Goal: Task Accomplishment & Management: Use online tool/utility

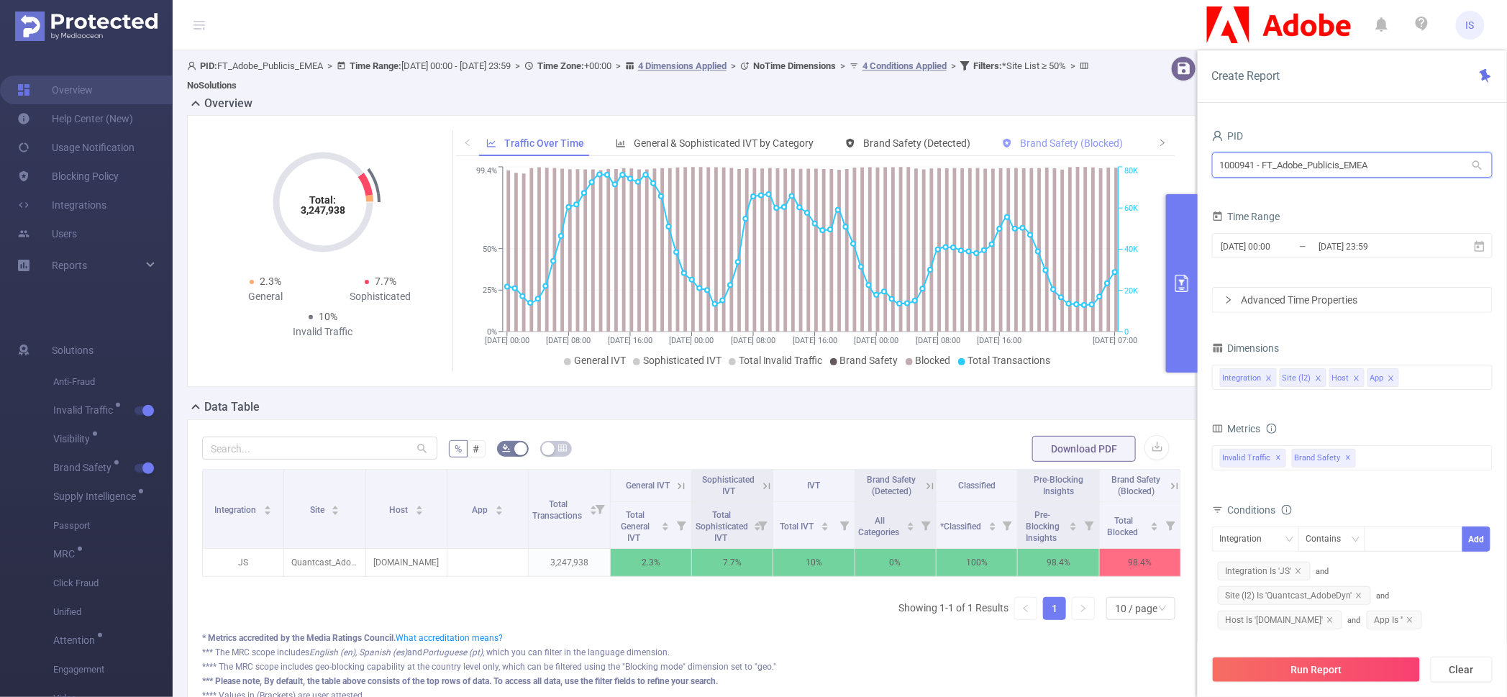
drag, startPoint x: 1395, startPoint y: 168, endPoint x: 1086, endPoint y: 147, distance: 310.0
click at [1086, 147] on section "PID: FT_Adobe_Publicis_EMEA > Time Range: [DATE] 00:00 - [DATE] 23:59 > Time Zo…" at bounding box center [840, 398] width 1334 height 697
type input "dx"
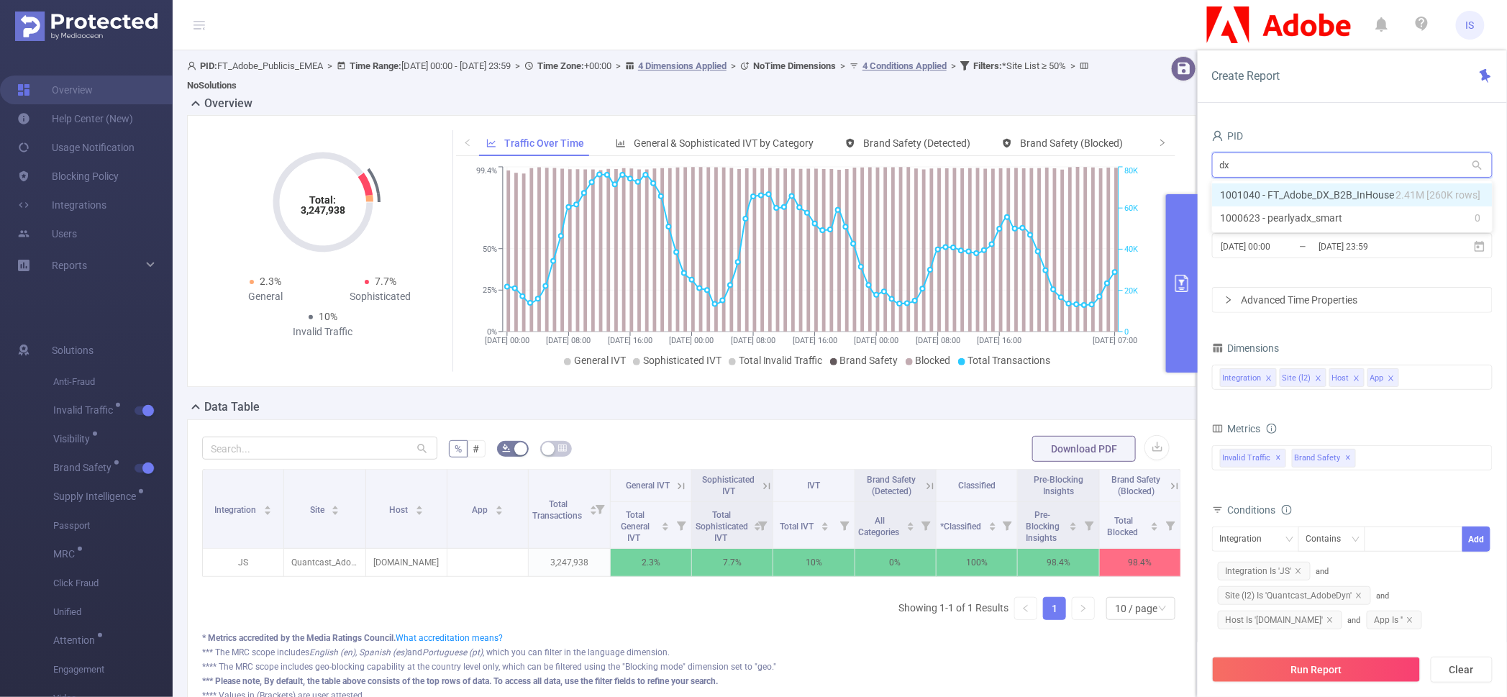
click at [1312, 194] on li "1001040 - FT_Adobe_DX_B2B_InHouse 2.41M [260K rows]" at bounding box center [1352, 194] width 281 height 23
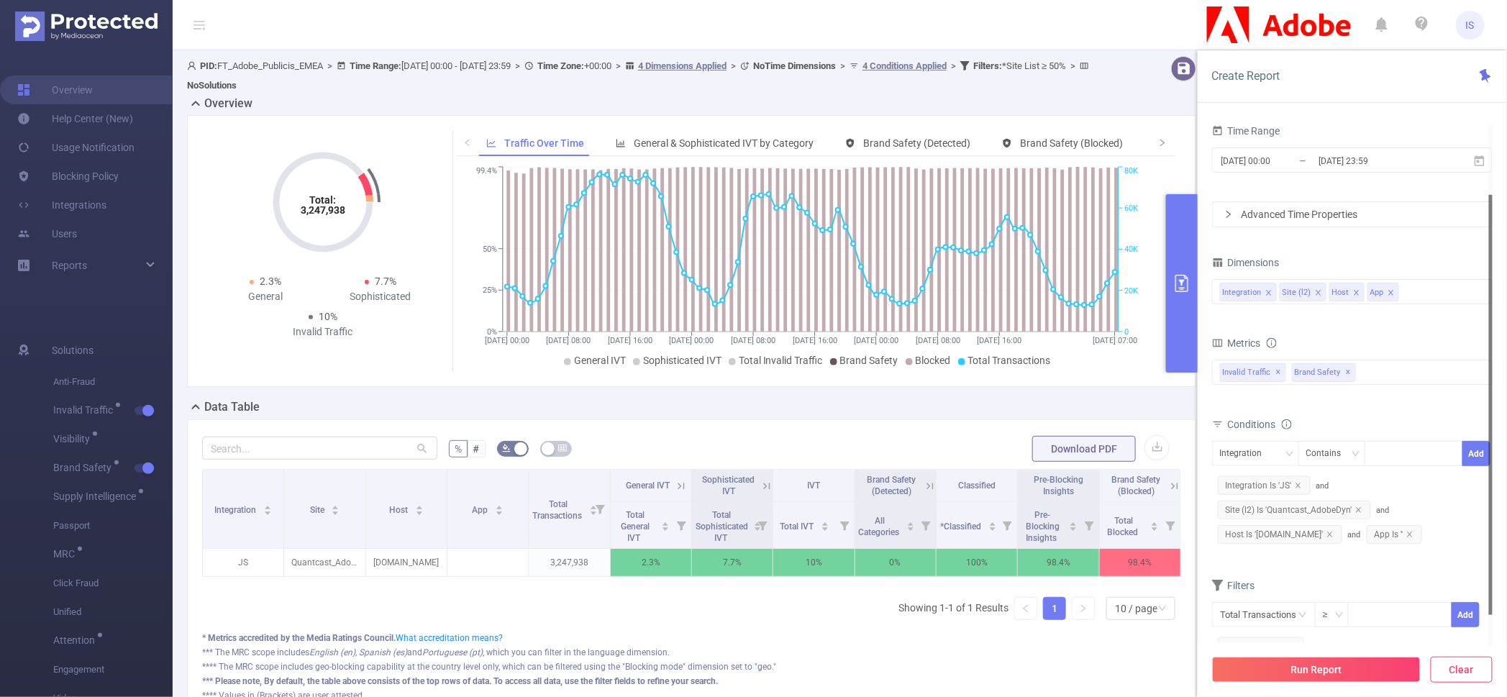
click at [1460, 668] on button "Clear" at bounding box center [1462, 670] width 62 height 26
type input "2025-09-21 07:00"
type input "2025-09-21 07:59"
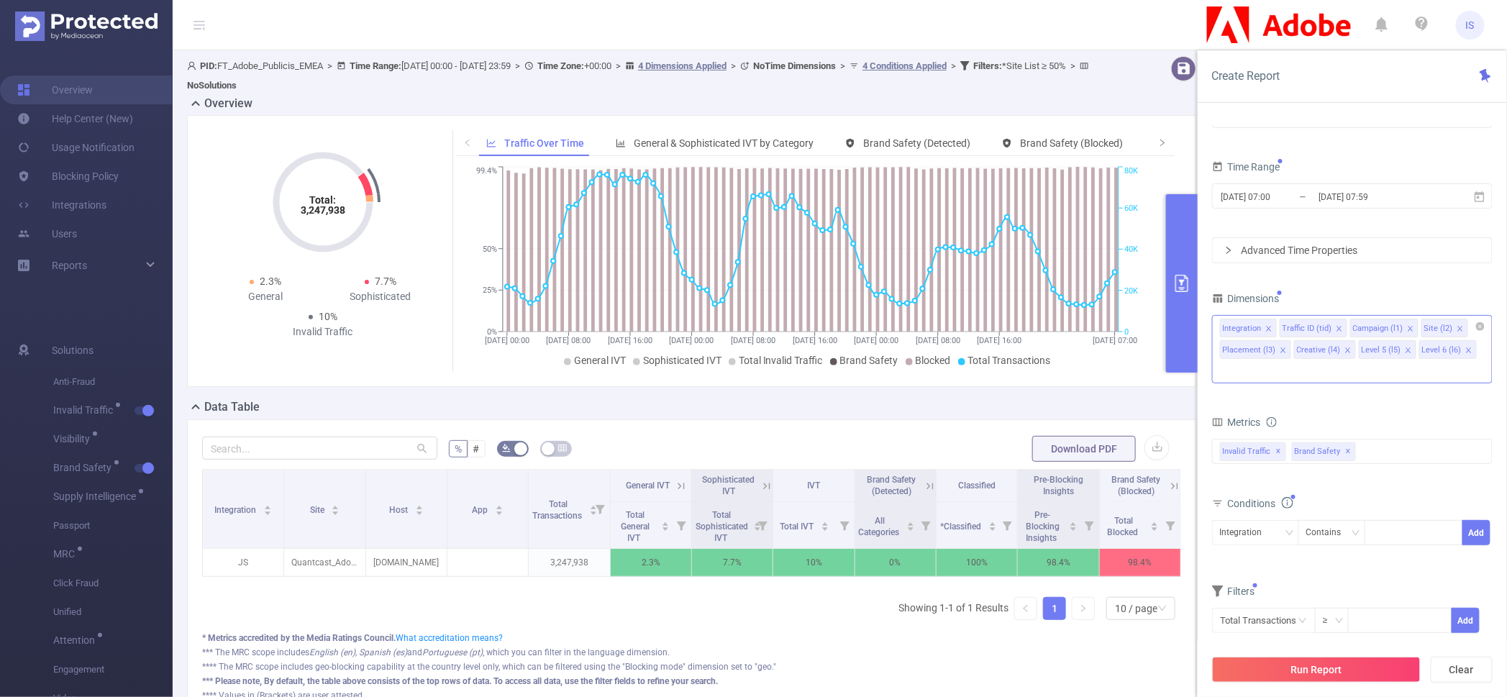
click at [1280, 351] on icon "icon: close" at bounding box center [1282, 349] width 5 height 5
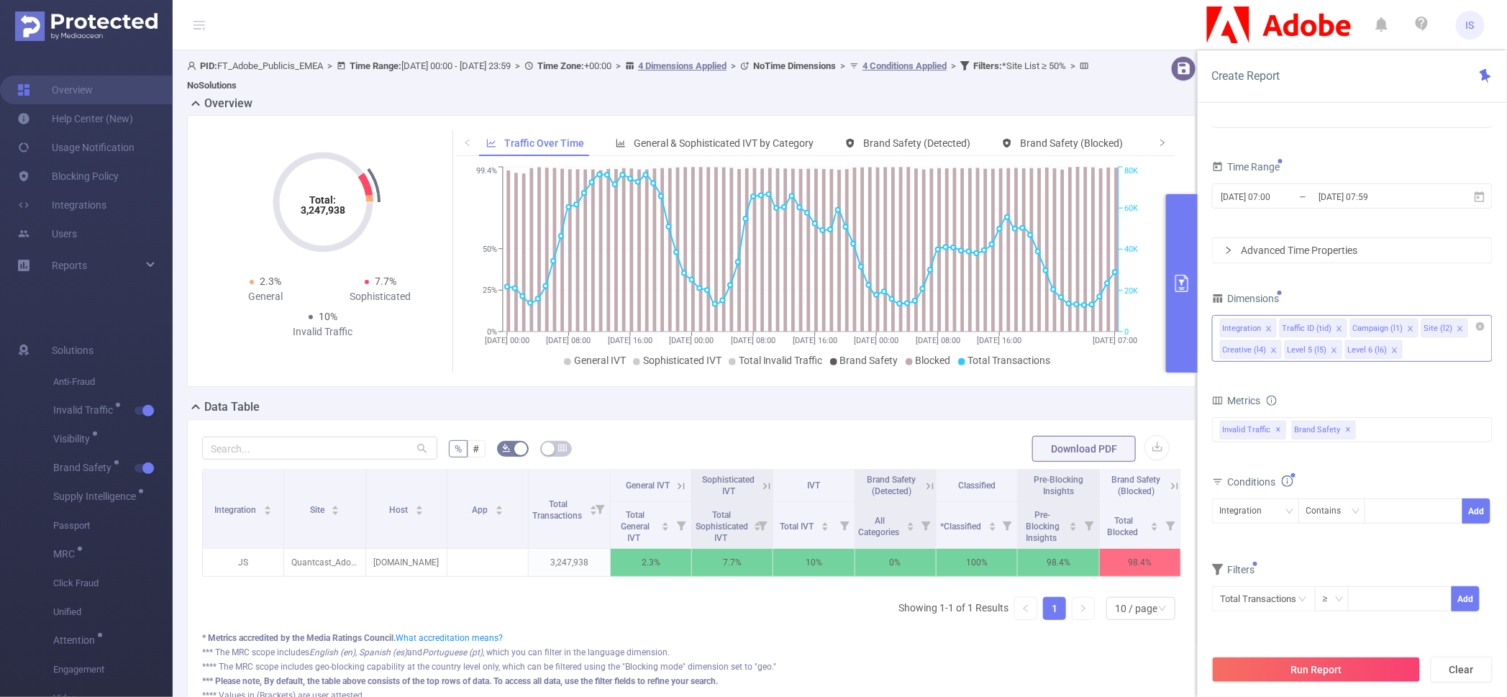
click at [1264, 349] on div "Creative (l4)" at bounding box center [1245, 350] width 44 height 19
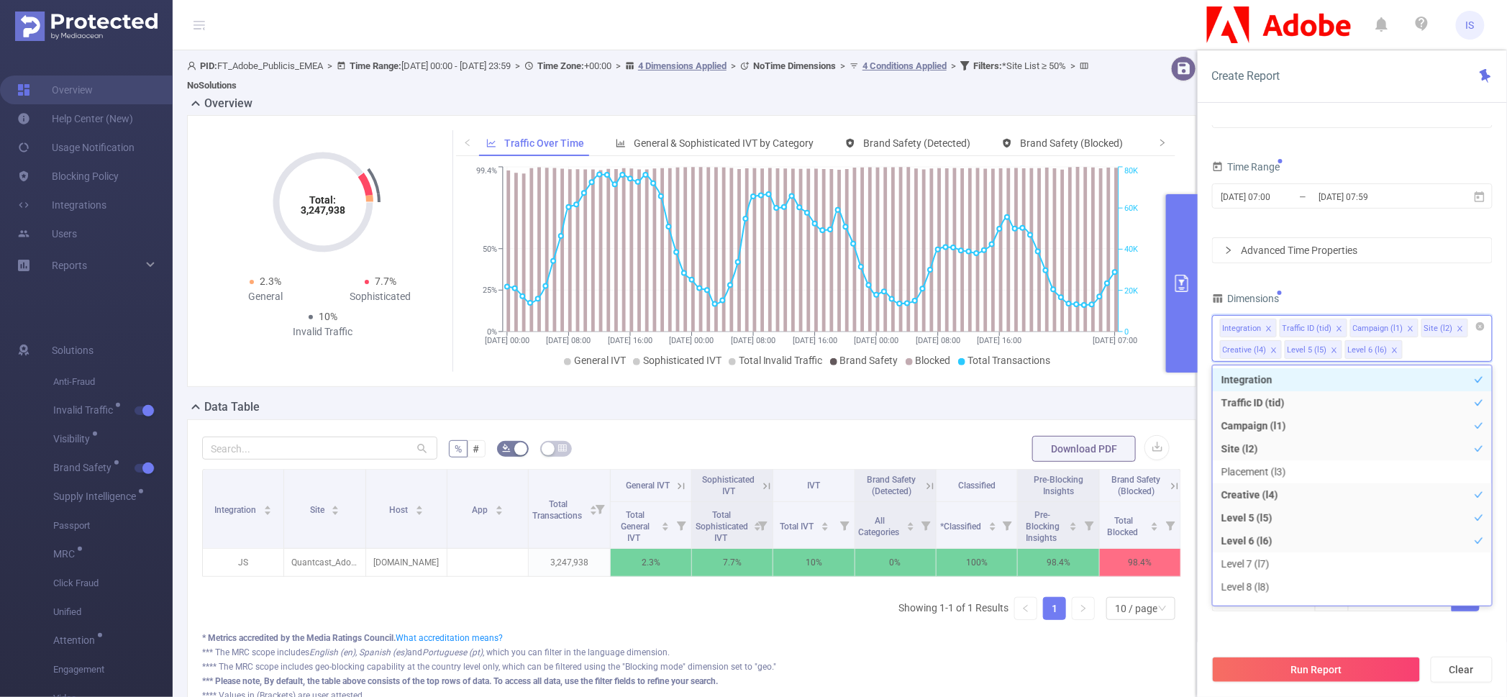
click at [1275, 347] on icon "icon: close" at bounding box center [1273, 349] width 5 height 5
click at [1268, 347] on icon "icon: close" at bounding box center [1269, 350] width 7 height 7
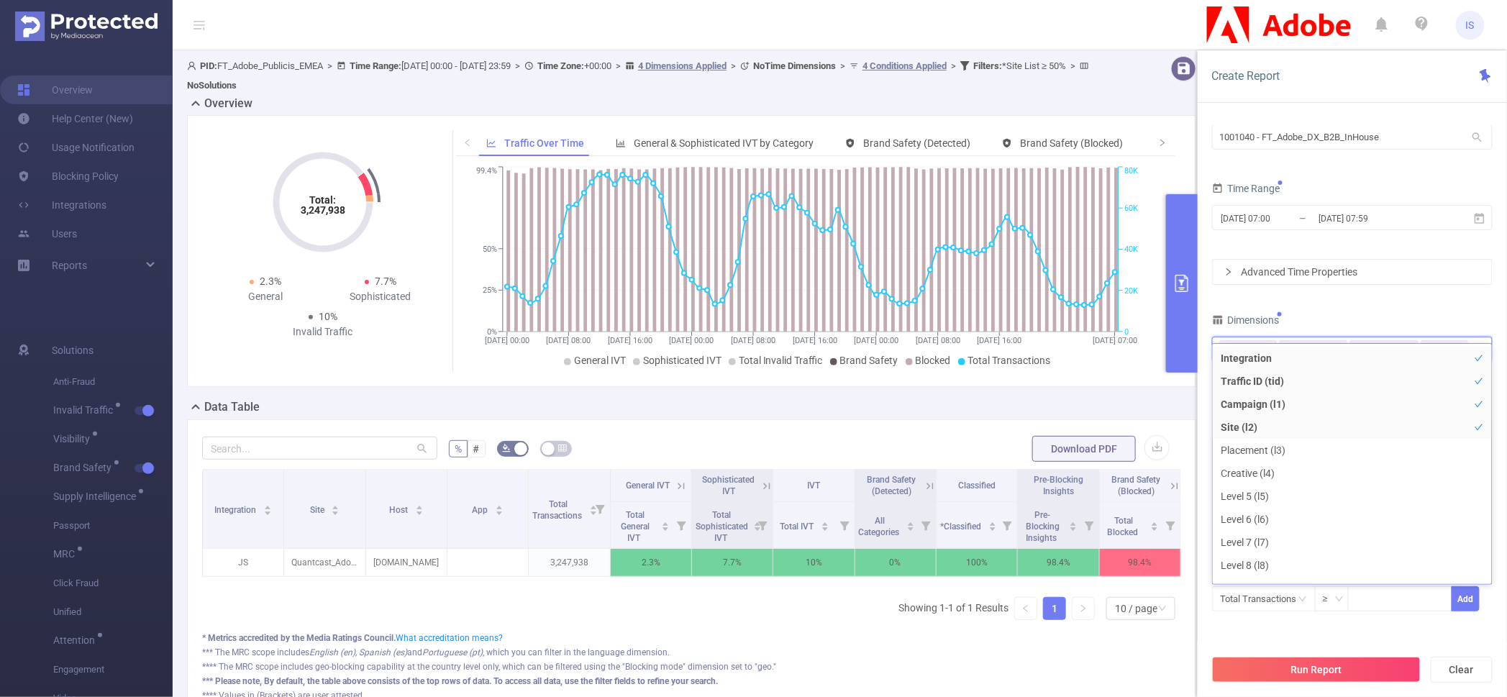
click at [1401, 298] on div "PID 1001040 - FT_Adobe_DX_B2B_InHouse 1001040 - FT_Adobe_DX_B2B_InHouse Time Ra…" at bounding box center [1352, 364] width 281 height 532
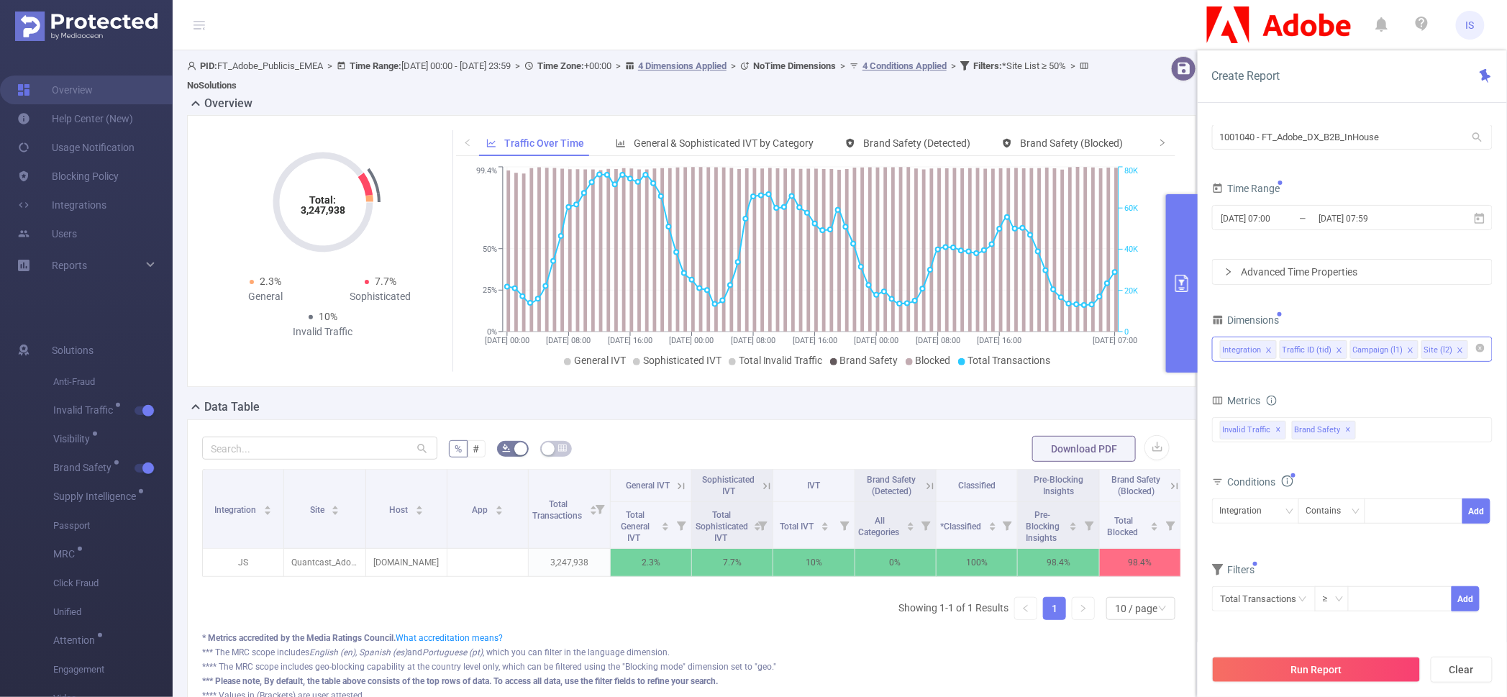
click at [1409, 348] on icon "icon: close" at bounding box center [1410, 349] width 5 height 5
click at [1270, 206] on span "2025-09-21 07:00 _ 2025-09-21 07:59" at bounding box center [1352, 217] width 281 height 25
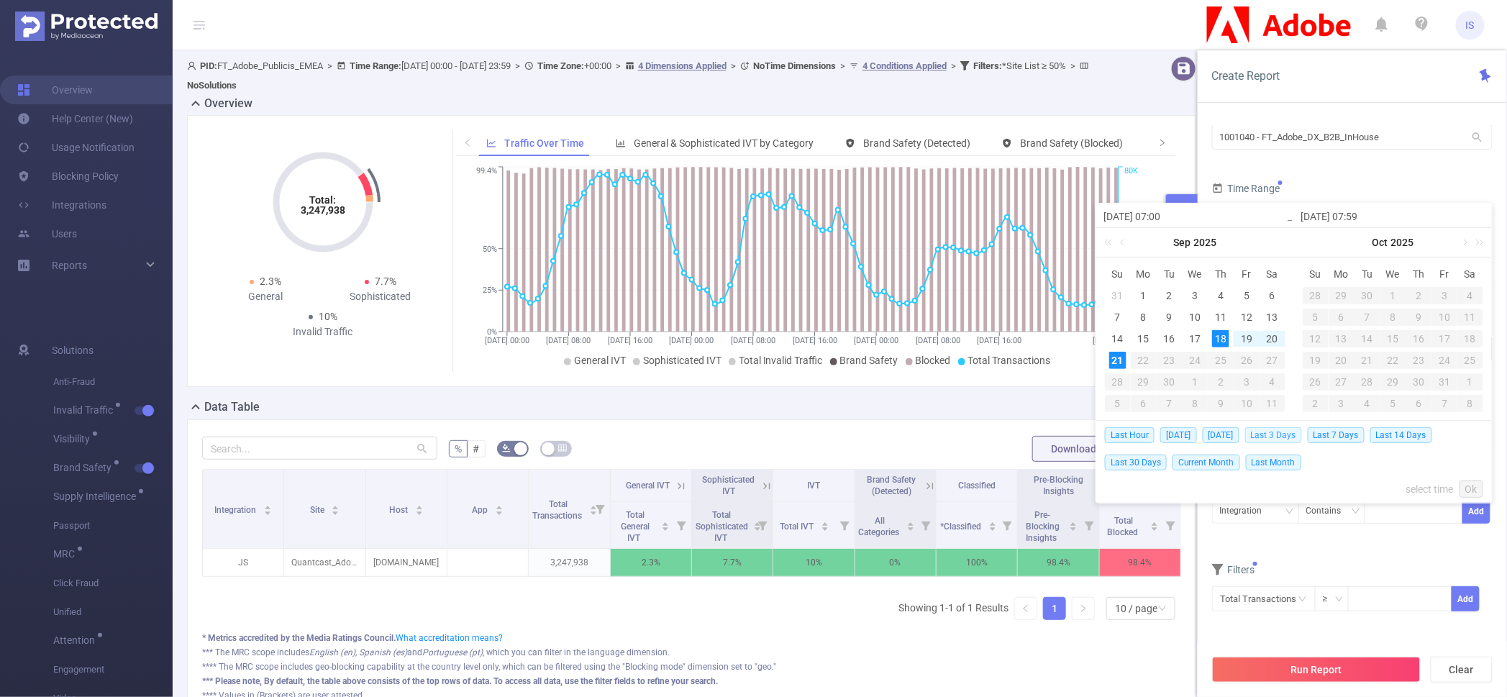
click at [1280, 432] on span "Last 3 Days" at bounding box center [1273, 435] width 57 height 16
type input "[DATE] 00:00"
type input "[DATE] 23:59"
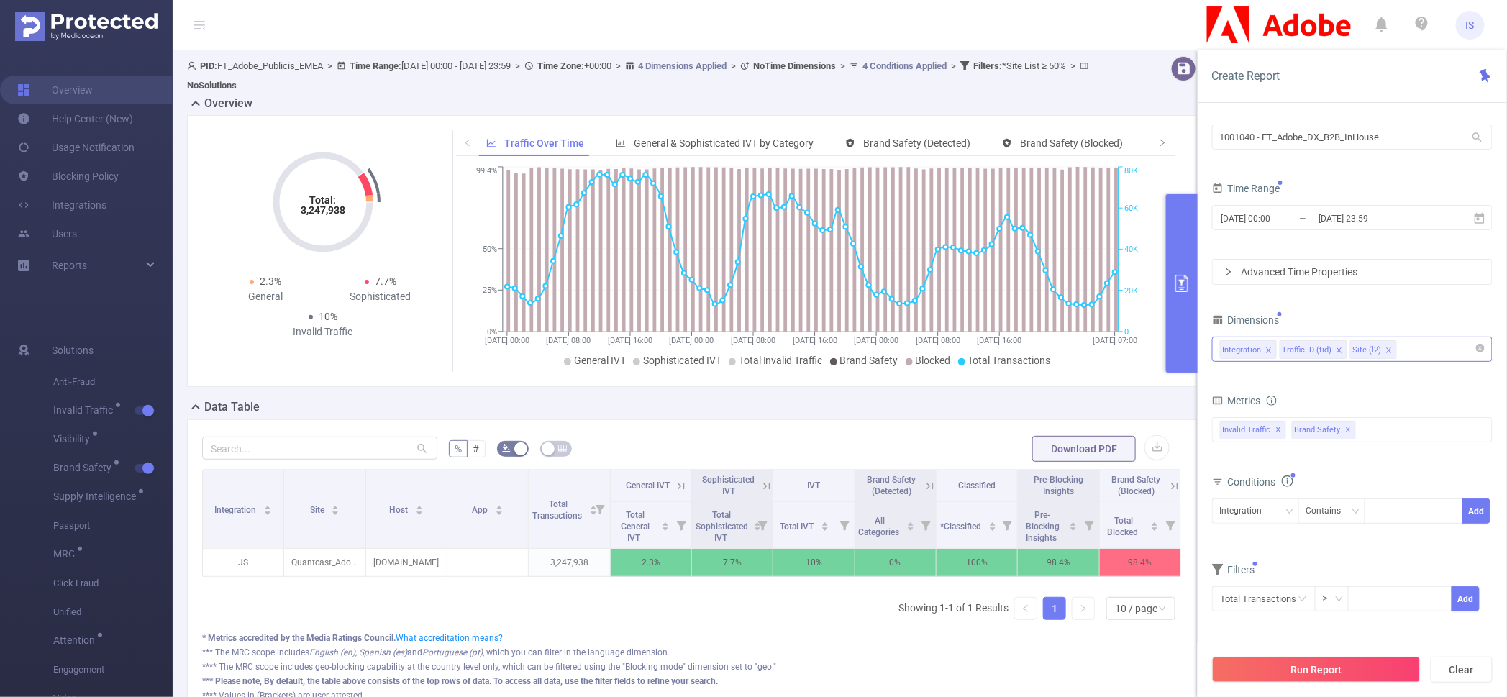
click at [1357, 465] on div "total Total General IVT Data Centers Disclosed Bots Known Crawlers Irregular Ac…" at bounding box center [1352, 439] width 281 height 51
click at [1346, 429] on span "✕" at bounding box center [1349, 430] width 6 height 17
click at [1303, 660] on button "Run Report" at bounding box center [1316, 670] width 209 height 26
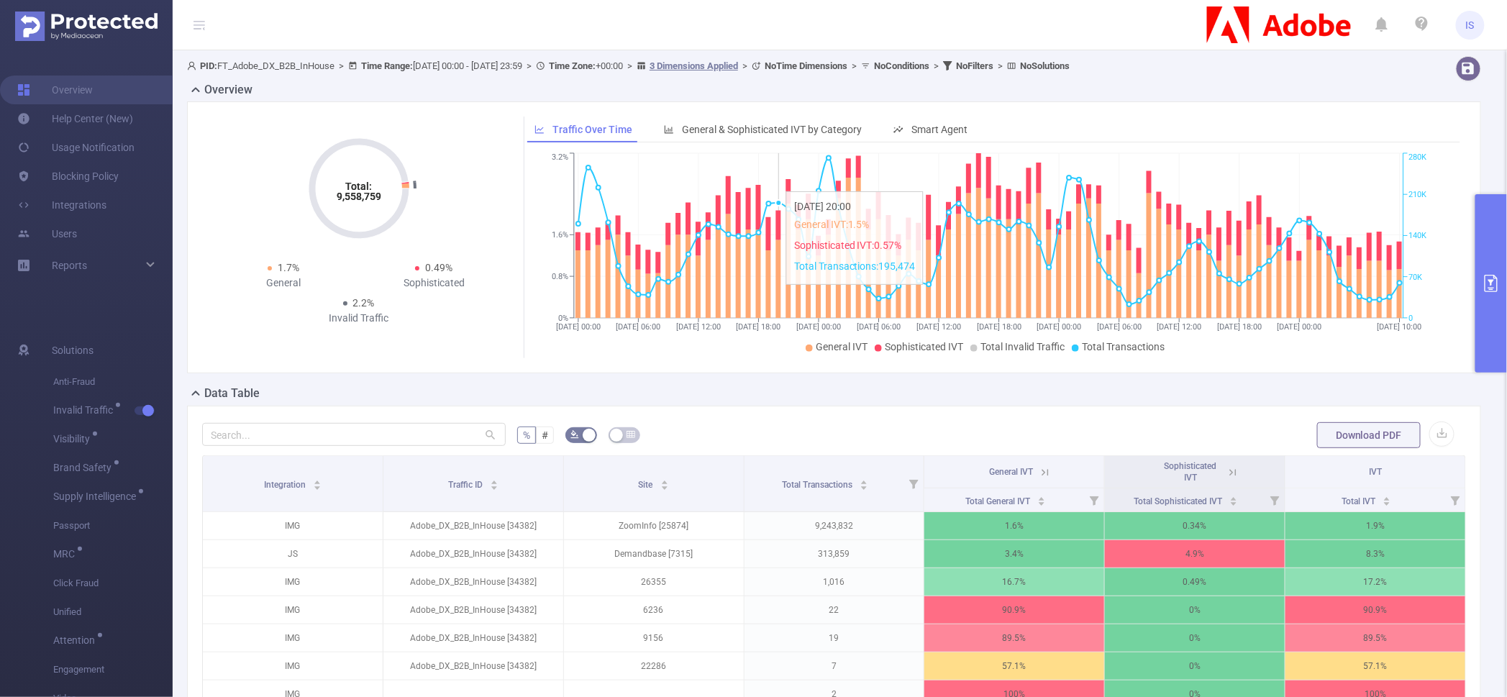
scroll to position [179, 0]
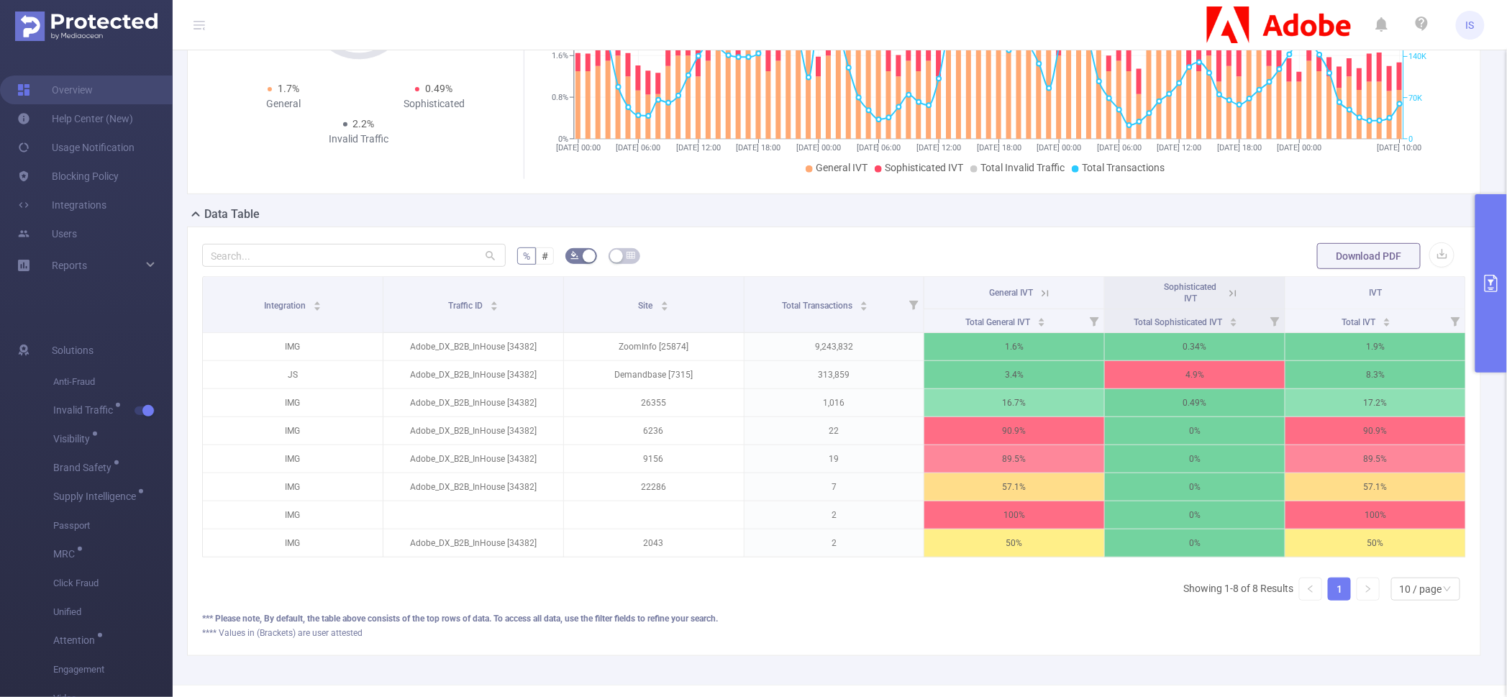
click at [1498, 250] on button "primary" at bounding box center [1491, 283] width 32 height 178
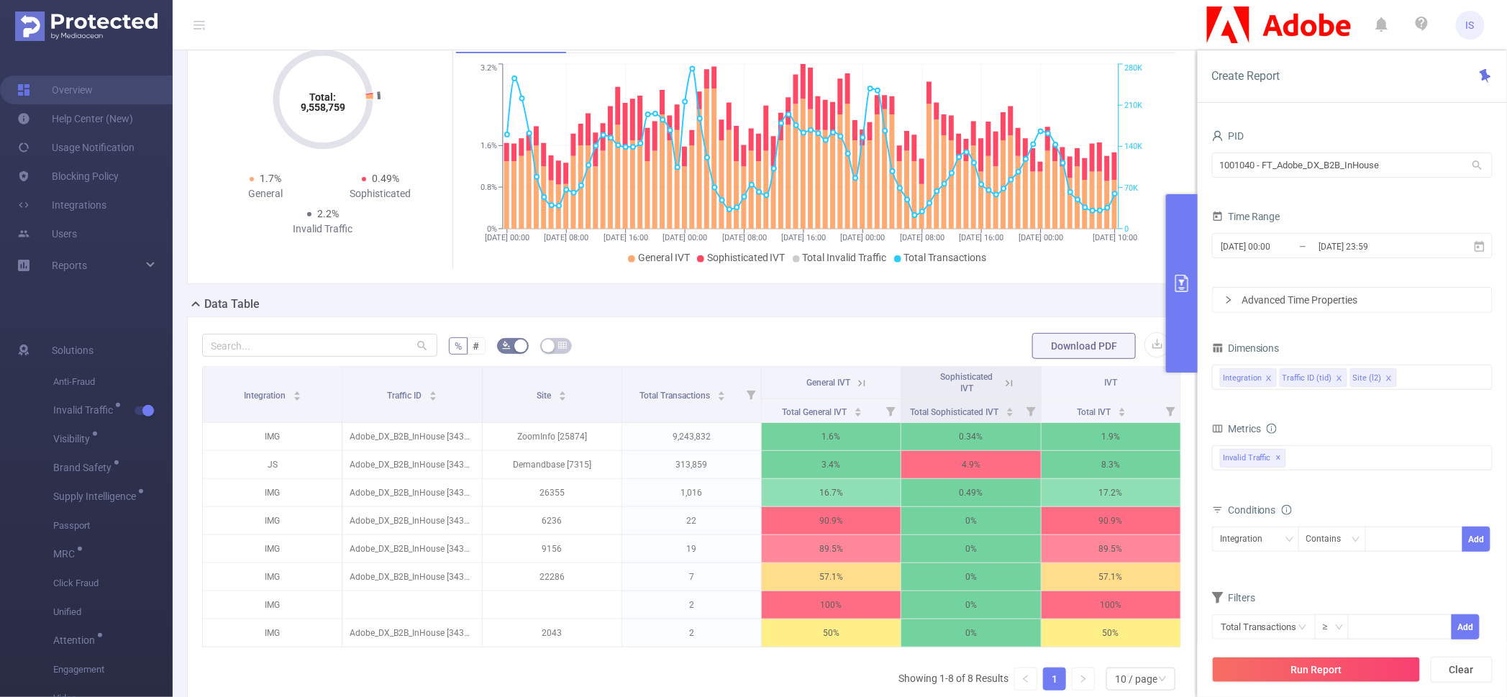
scroll to position [90, 0]
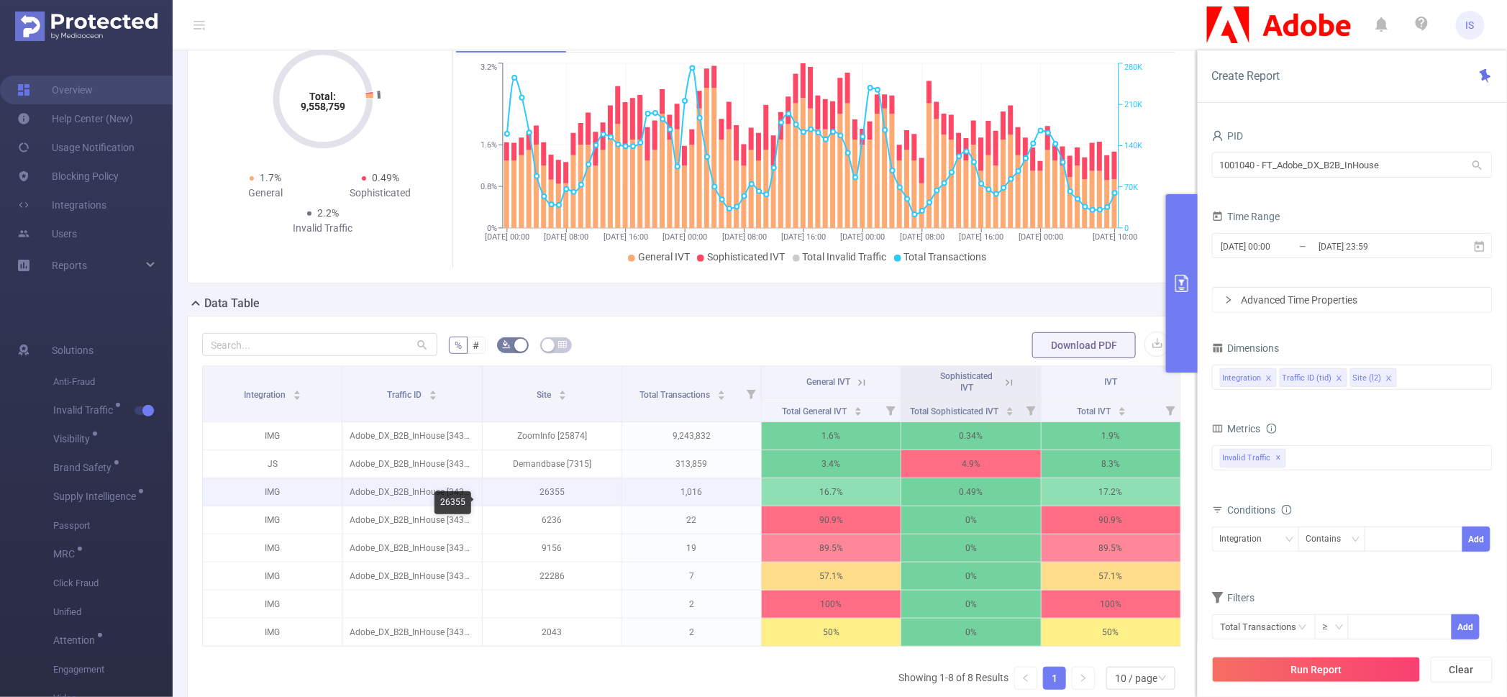
click at [542, 504] on p "26355" at bounding box center [552, 491] width 139 height 27
copy p "26355"
click at [1296, 678] on button "Run Report" at bounding box center [1316, 670] width 209 height 26
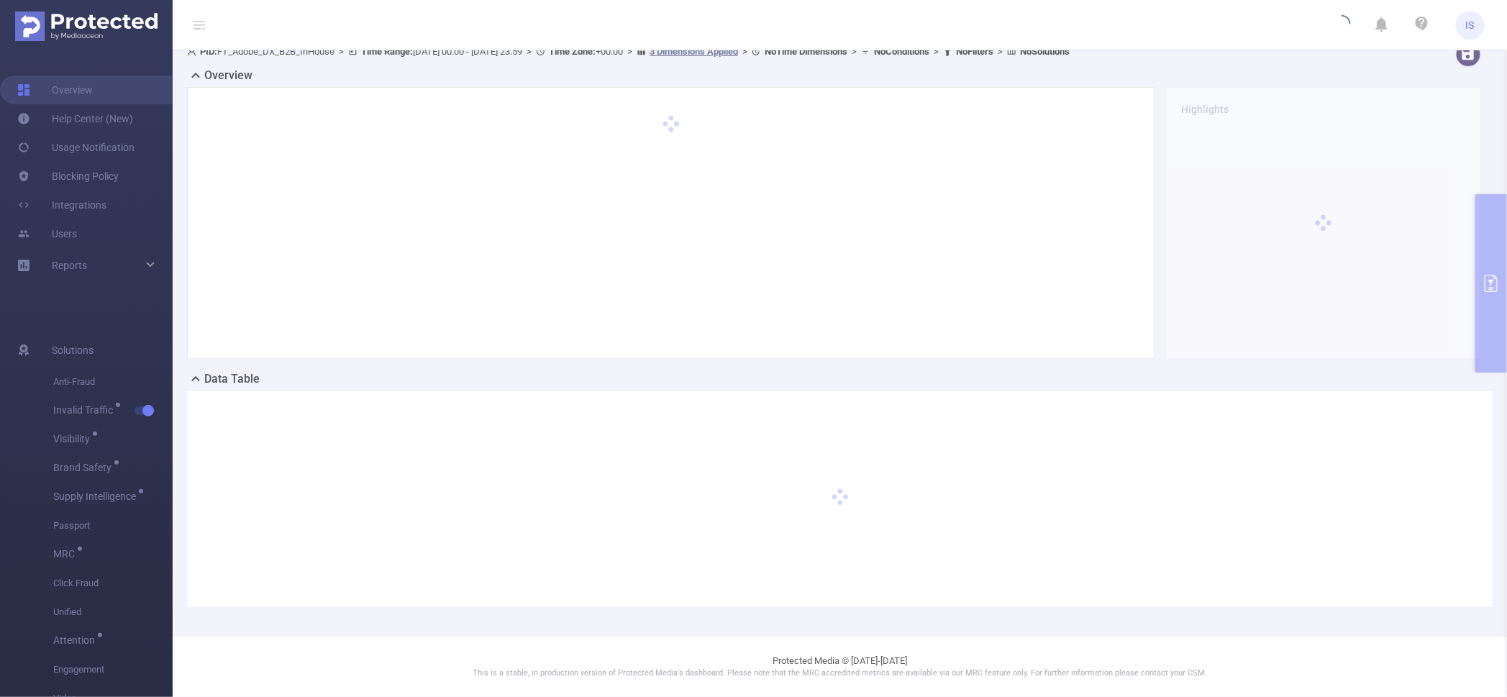
scroll to position [14, 0]
